Goal: Task Accomplishment & Management: Manage account settings

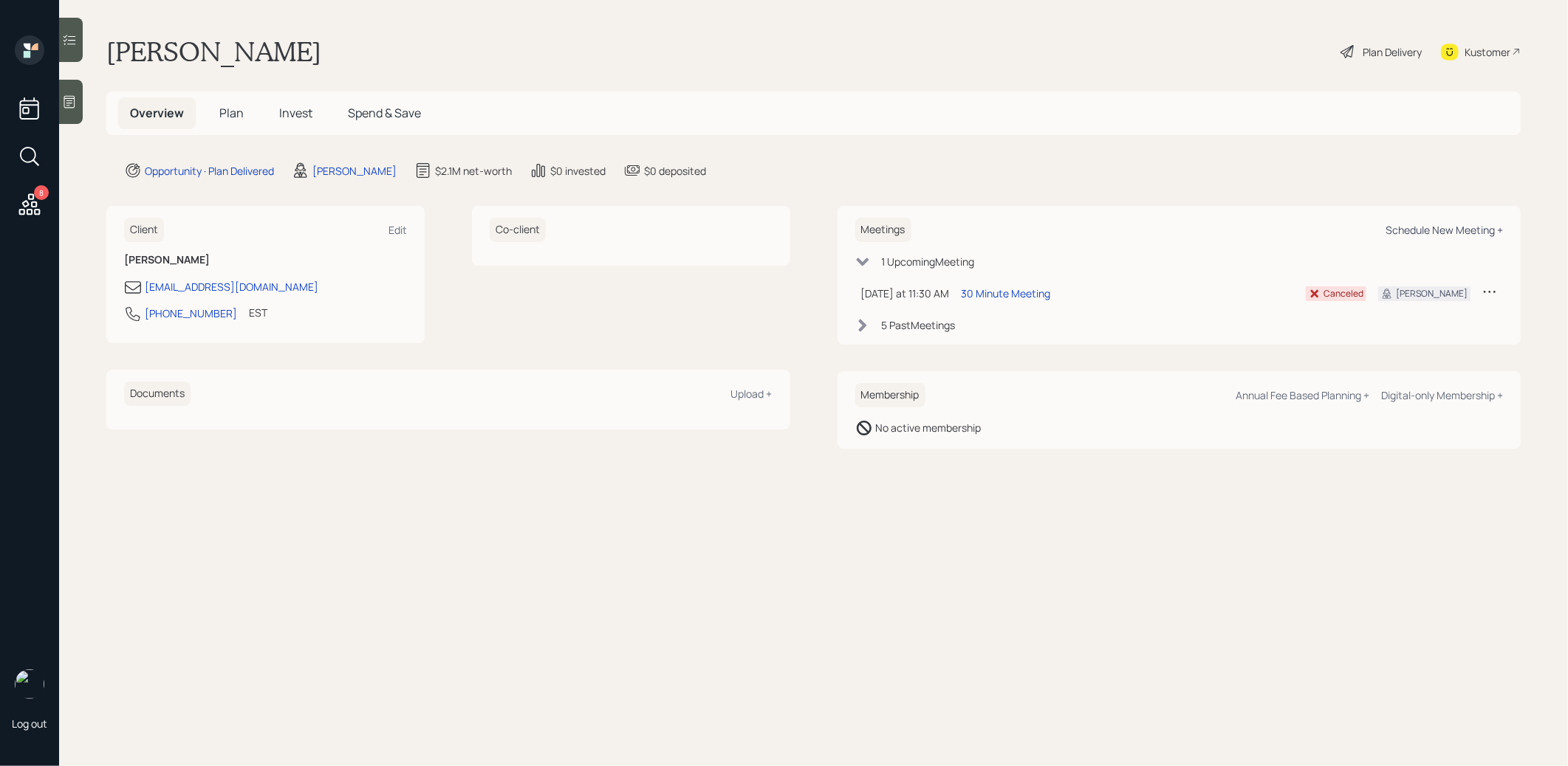
click at [1413, 227] on div "Schedule New Meeting +" at bounding box center [1444, 230] width 118 height 14
select select "8b79112e-3cfb-44f9-89e7-15267fe946c1"
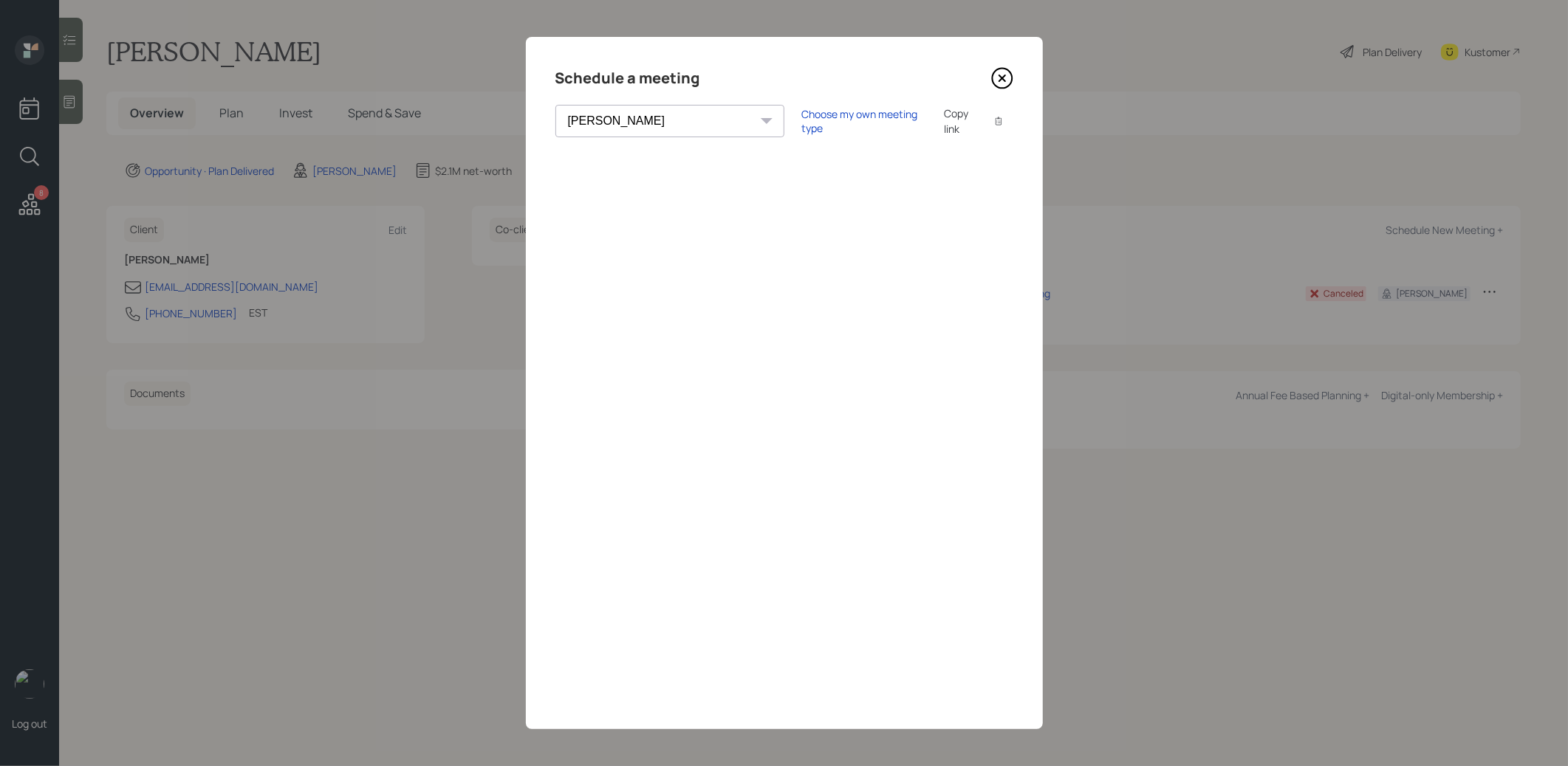
click at [1002, 80] on icon at bounding box center [1002, 78] width 22 height 22
